Goal: Communication & Community: Answer question/provide support

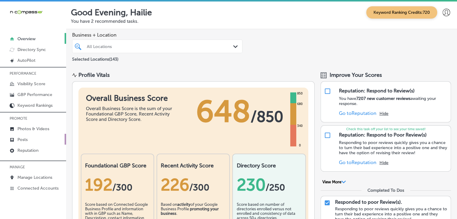
click at [15, 144] on link "Posts" at bounding box center [33, 139] width 66 height 11
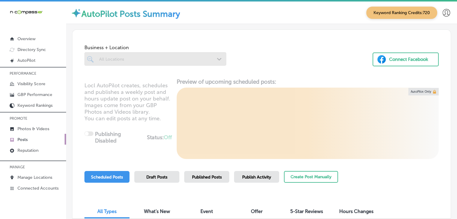
click at [14, 144] on link "Posts" at bounding box center [33, 139] width 66 height 11
click at [14, 149] on link "Reputation" at bounding box center [33, 150] width 66 height 11
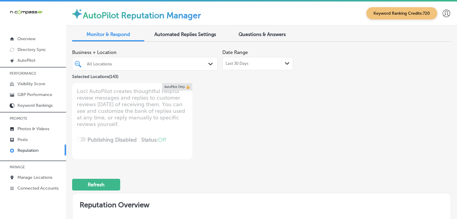
click at [262, 63] on div "Last 30 Days Path Created with Sketch." at bounding box center [258, 63] width 64 height 5
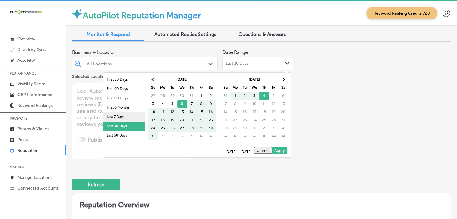
click at [124, 115] on li "Last 7 Days" at bounding box center [124, 116] width 42 height 9
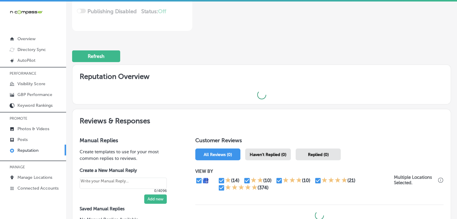
scroll to position [180, 0]
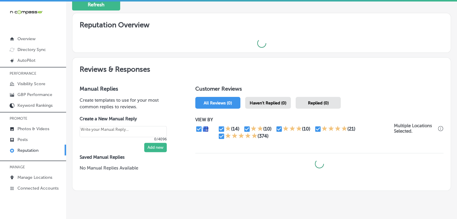
click at [267, 107] on div "Haven't Replied (0)" at bounding box center [268, 103] width 46 height 12
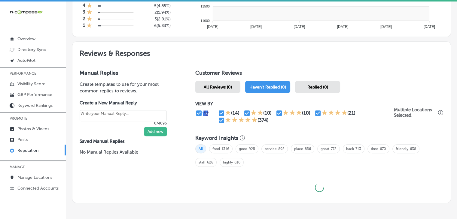
scroll to position [318, 0]
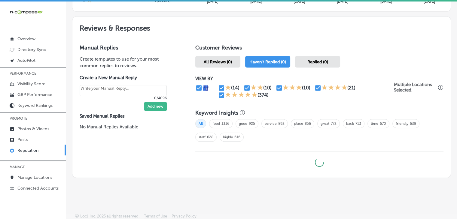
type textarea "x"
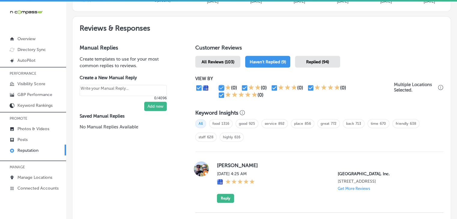
click at [221, 88] on input "checkbox" at bounding box center [221, 87] width 7 height 7
checkbox input "false"
type textarea "x"
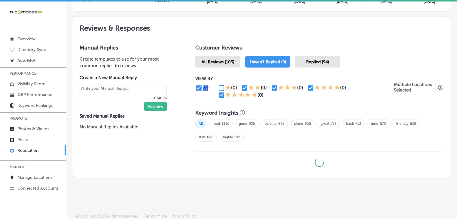
drag, startPoint x: 242, startPoint y: 87, endPoint x: 249, endPoint y: 86, distance: 7.3
click at [242, 87] on input "checkbox" at bounding box center [244, 87] width 7 height 7
checkbox input "false"
click at [273, 92] on div "(0) (0) (0) (0) (0)" at bounding box center [306, 91] width 176 height 14
type textarea "x"
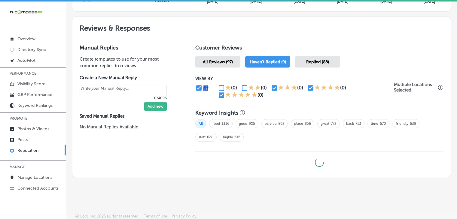
click at [273, 88] on input "checkbox" at bounding box center [274, 87] width 7 height 7
checkbox input "false"
type textarea "x"
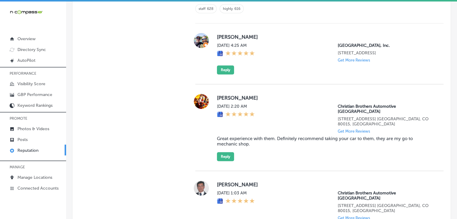
scroll to position [439, 0]
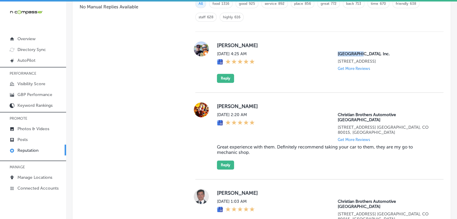
drag, startPoint x: 319, startPoint y: 52, endPoint x: 354, endPoint y: 51, distance: 35.2
click at [354, 51] on div "Thu, Sep 4, 2025 4:25 AM Pet Palace Resort & Spa, Inc. 12677 Industrial Park Dr…" at bounding box center [325, 61] width 217 height 20
copy p "Pet Palace"
drag, startPoint x: 236, startPoint y: 70, endPoint x: 233, endPoint y: 74, distance: 5.0
click at [235, 72] on div "Theresa Cattouse Thu, Sep 4, 2025 4:25 AM Pet Palace Resort & Spa, Inc. 12677 I…" at bounding box center [325, 61] width 217 height 41
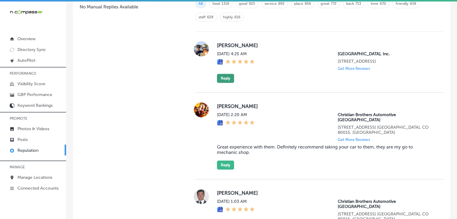
click at [229, 78] on button "Reply" at bounding box center [225, 78] width 17 height 9
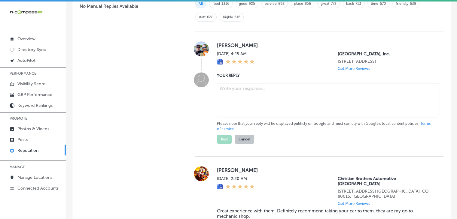
click at [232, 121] on p "Please note that your reply will be displayed publicly on Google and must compl…" at bounding box center [325, 126] width 217 height 11
click at [239, 111] on textarea at bounding box center [328, 100] width 222 height 34
paste textarea "Thank you for the 5-star rating, Theresa! We’re so glad to hear that you’re hap…"
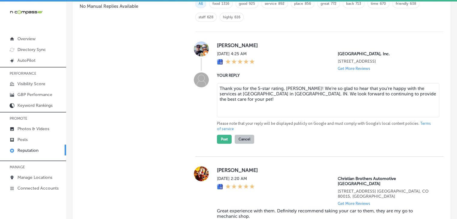
type textarea "Thank you for the 5-star rating, Theresa! We’re so glad to hear that you’re hap…"
type textarea "x"
click at [295, 91] on textarea "Thank you for the 5-star rating, Theresa! We’re so glad to hear that you’re hap…" at bounding box center [328, 100] width 222 height 34
click at [299, 100] on textarea "Thank you for the 5-star rating, Theresa! We’re so glad to hear that you’re hap…" at bounding box center [328, 100] width 222 height 34
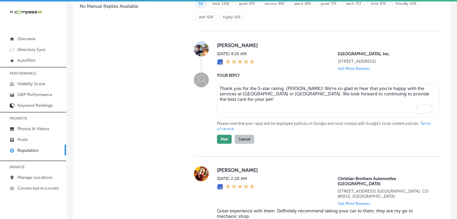
type textarea "Thank you for the 5-star rating, Theresa! We’re so glad to hear that you’re hap…"
click at [227, 138] on button "Post" at bounding box center [224, 139] width 15 height 9
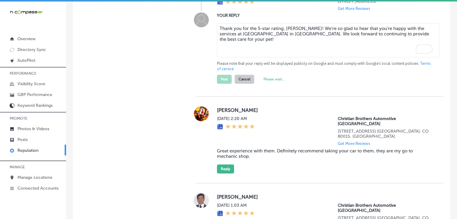
type textarea "x"
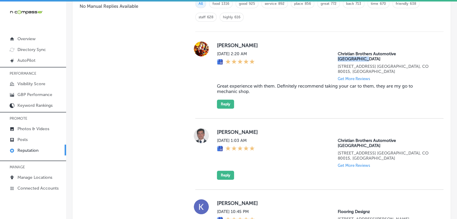
drag, startPoint x: 431, startPoint y: 50, endPoint x: 394, endPoint y: 53, distance: 36.8
click at [394, 53] on div "Zach Webb Thu, Sep 4, 2025 2:20 AM Christian Brothers Automotive South Aurora 2…" at bounding box center [319, 74] width 248 height 67
copy p "South Aurora"
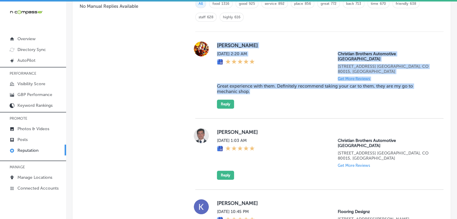
drag, startPoint x: 212, startPoint y: 47, endPoint x: 257, endPoint y: 81, distance: 56.9
click at [257, 81] on div "Zach Webb Thu, Sep 4, 2025 2:20 AM Christian Brothers Automotive South Aurora 2…" at bounding box center [319, 74] width 248 height 67
copy div "Zach Webb Thu, Sep 4, 2025 2:20 AM Christian Brothers Automotive South Aurora 2…"
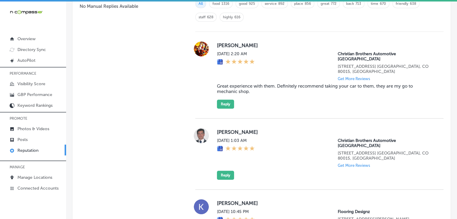
click at [215, 128] on div "Sal Garcia Thu, Sep 4, 2025 1:03 AM Christian Brothers Automotive South Aurora …" at bounding box center [319, 154] width 248 height 52
click at [222, 101] on div "Zach Webb Thu, Sep 4, 2025 2:20 AM Christian Brothers Automotive South Aurora 2…" at bounding box center [319, 75] width 248 height 87
click at [227, 100] on button "Reply" at bounding box center [225, 104] width 17 height 9
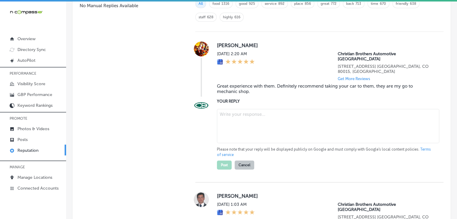
scroll to position [503, 0]
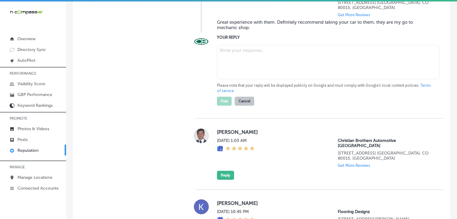
click at [228, 119] on div "Sal Garcia Thu, Sep 4, 2025 1:03 AM Christian Brothers Automotive South Aurora …" at bounding box center [319, 154] width 248 height 71
click at [247, 60] on textarea at bounding box center [328, 62] width 222 height 34
paste textarea "We’re so happy to hear you had a great experience, Zach! We appreciate your rec…"
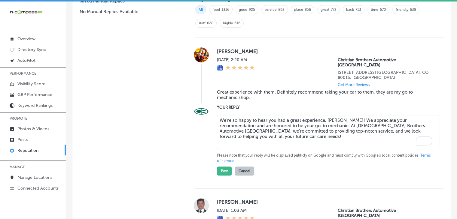
scroll to position [443, 0]
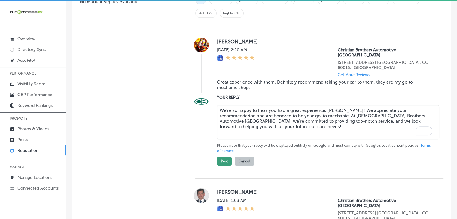
type textarea "We’re so happy to hear you had a great experience, Zach! We appreciate your rec…"
click at [219, 157] on button "Post" at bounding box center [224, 161] width 15 height 9
type textarea "x"
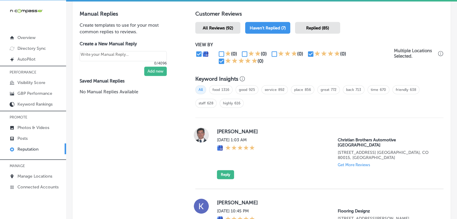
scroll to position [361, 0]
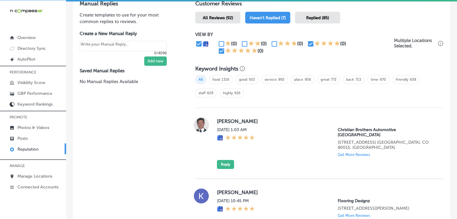
click at [226, 166] on div "Sal Garcia Thu, Sep 4, 2025 1:03 AM Christian Brothers Automotive South Aurora …" at bounding box center [319, 143] width 248 height 71
click at [226, 160] on button "Reply" at bounding box center [225, 164] width 17 height 9
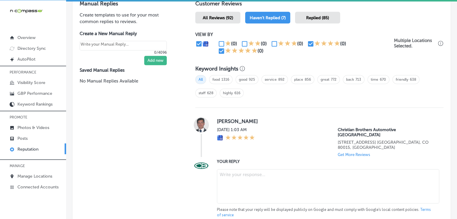
click at [228, 173] on textarea at bounding box center [328, 187] width 222 height 34
paste textarea ""Thank you for the 5-star rating, Sal! We truly appreciate your support. If you…"
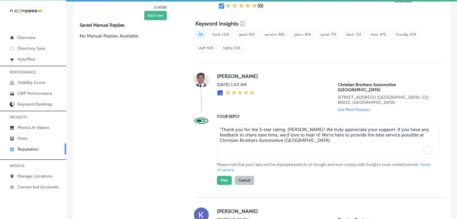
scroll to position [421, 0]
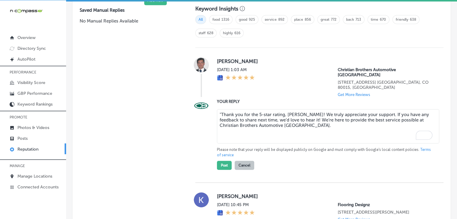
click at [219, 107] on div ""Thank you for the 5-star rating, Sal! We truly appreciate your support. If you…" at bounding box center [325, 138] width 217 height 63
click at [222, 109] on textarea ""Thank you for the 5-star rating, Sal! We truly appreciate your support. If you…" at bounding box center [328, 126] width 222 height 34
click at [220, 109] on textarea ""Thank you for the 5-star rating, Sal! We truly appreciate your support. If you…" at bounding box center [328, 126] width 222 height 34
type textarea "Thank you for the 5-star rating, Sal! We truly appreciate your support. If you …"
click at [222, 161] on button "Post" at bounding box center [224, 165] width 15 height 9
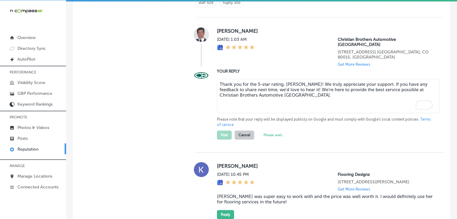
type textarea "x"
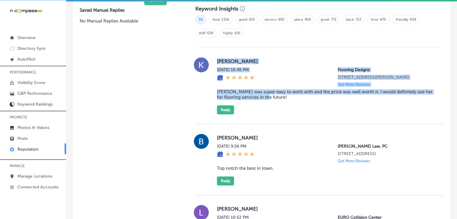
drag, startPoint x: 213, startPoint y: 56, endPoint x: 281, endPoint y: 104, distance: 83.3
click at [281, 104] on div "Kevin Borns Wed, Sep 3, 2025 10:45 PM Flooring Designz 316 Mt Evans Blvd Suite …" at bounding box center [319, 85] width 248 height 57
copy div "Kevin Borns Wed, Sep 3, 2025 10:45 PM Flooring Designz 316 Mt Evans Blvd Suite …"
click at [230, 114] on button "Reply" at bounding box center [225, 110] width 17 height 9
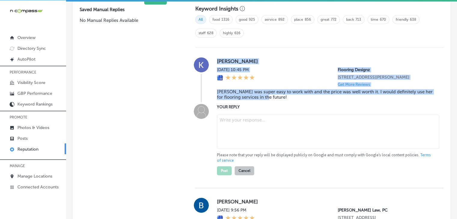
scroll to position [421, 0]
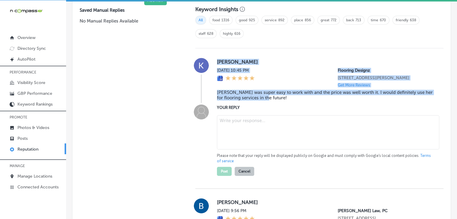
click at [230, 139] on textarea at bounding box center [328, 132] width 222 height 34
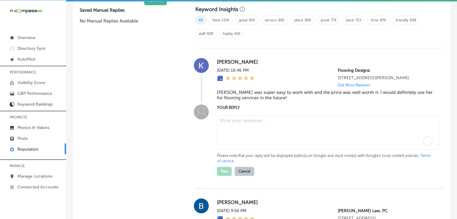
paste textarea "Thank you for the kind words, Kevin! We’re so glad to hear that Kory made the p…"
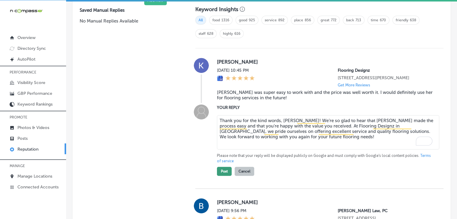
type textarea "Thank you for the kind words, Kevin! We’re so glad to hear that Kory made the p…"
click at [221, 175] on button "Post" at bounding box center [224, 171] width 15 height 9
type textarea "x"
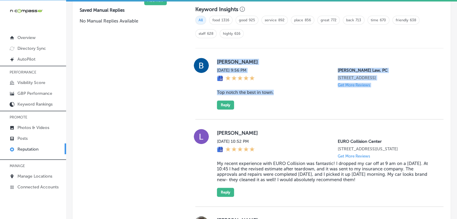
drag, startPoint x: 211, startPoint y: 57, endPoint x: 274, endPoint y: 93, distance: 73.1
click at [274, 93] on div "Brianne Kelly Wed, Sep 3, 2025 9:56 PM Israel Perez Law, PC 722 East Interstate…" at bounding box center [319, 84] width 248 height 52
copy div "Brianne Kelly Wed, Sep 3, 2025 9:56 PM Israel Perez Law, PC 722 East Interstate…"
click at [228, 105] on button "Reply" at bounding box center [225, 105] width 17 height 9
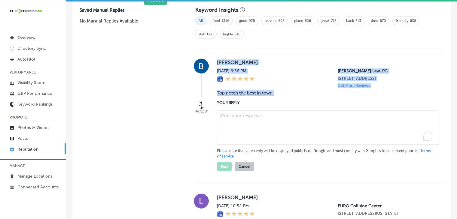
click at [233, 120] on textarea "To enrich screen reader interactions, please activate Accessibility in Grammarl…" at bounding box center [328, 128] width 222 height 34
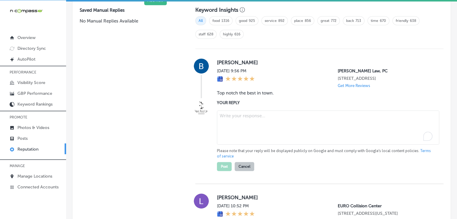
paste textarea "Thank you so much for the kind words, Brianne! We truly appreciate your trust i…"
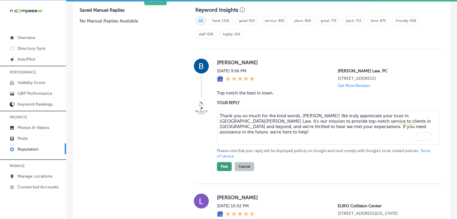
type textarea "Thank you so much for the kind words, Brianne! We truly appreciate your trust i…"
click at [223, 167] on button "Post" at bounding box center [224, 166] width 15 height 9
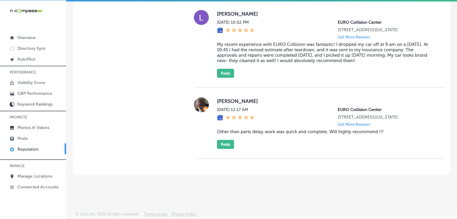
type textarea "x"
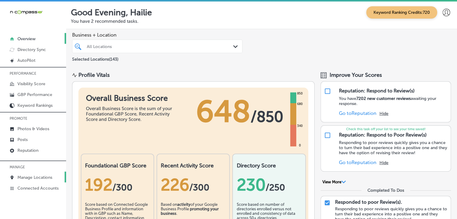
click at [44, 175] on p "Manage Locations" at bounding box center [34, 177] width 35 height 5
